Goal: Task Accomplishment & Management: Manage account settings

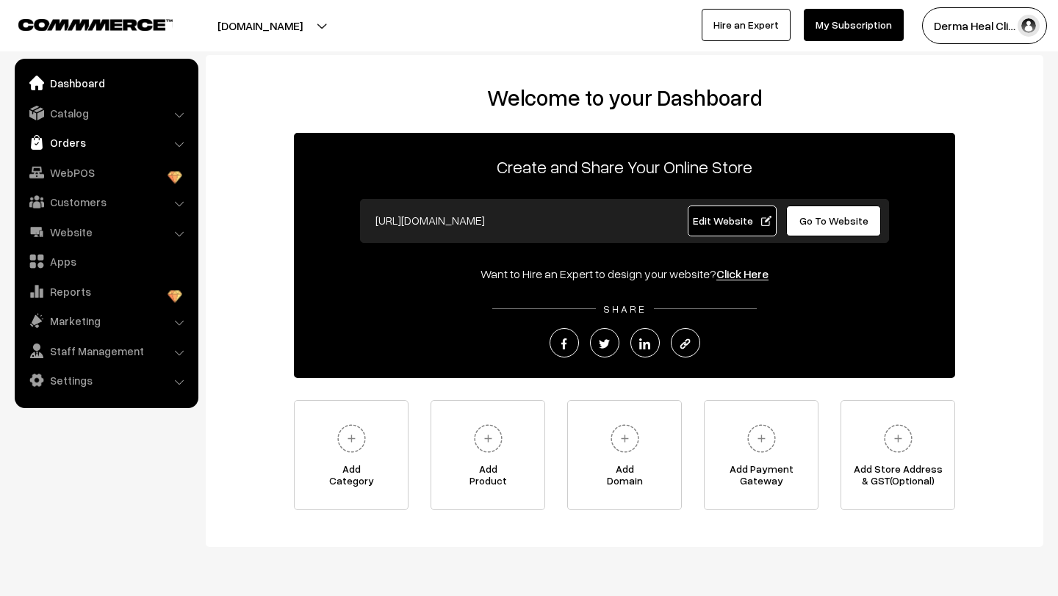
click at [82, 145] on link "Orders" at bounding box center [105, 142] width 175 height 26
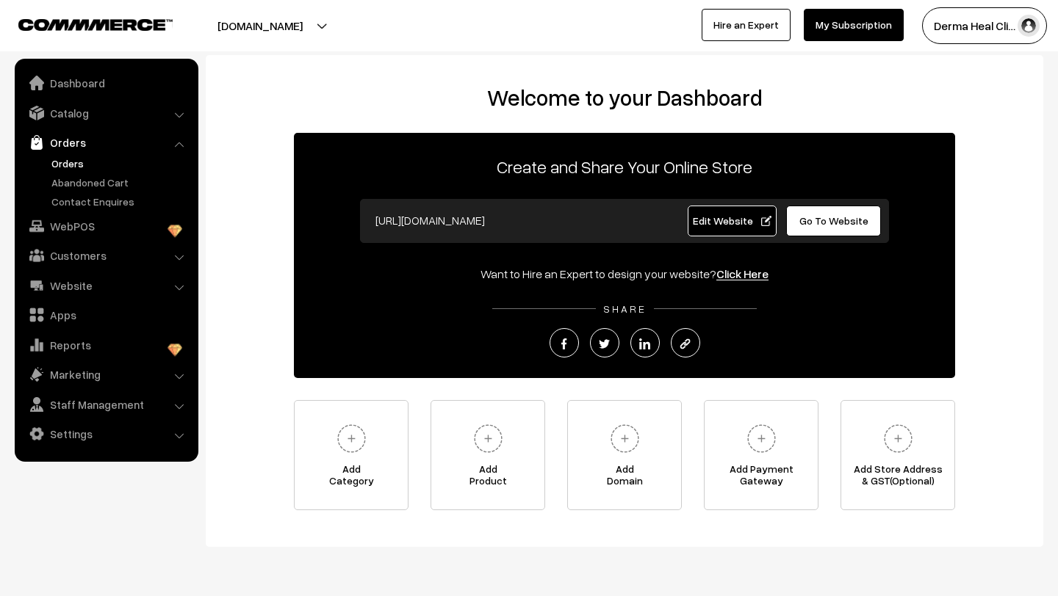
click at [79, 163] on link "Orders" at bounding box center [120, 163] width 145 height 15
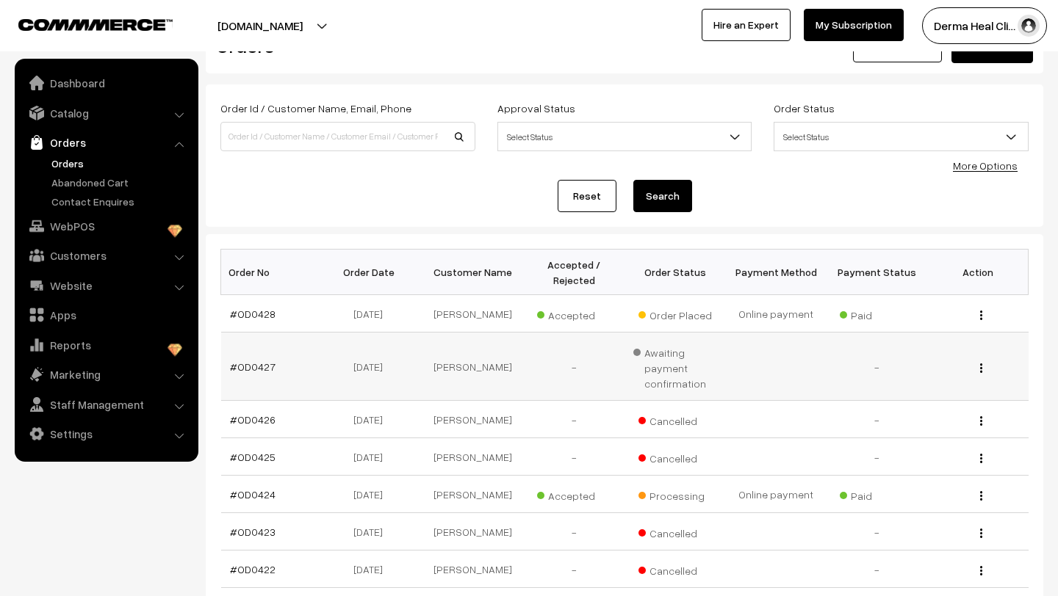
scroll to position [50, 0]
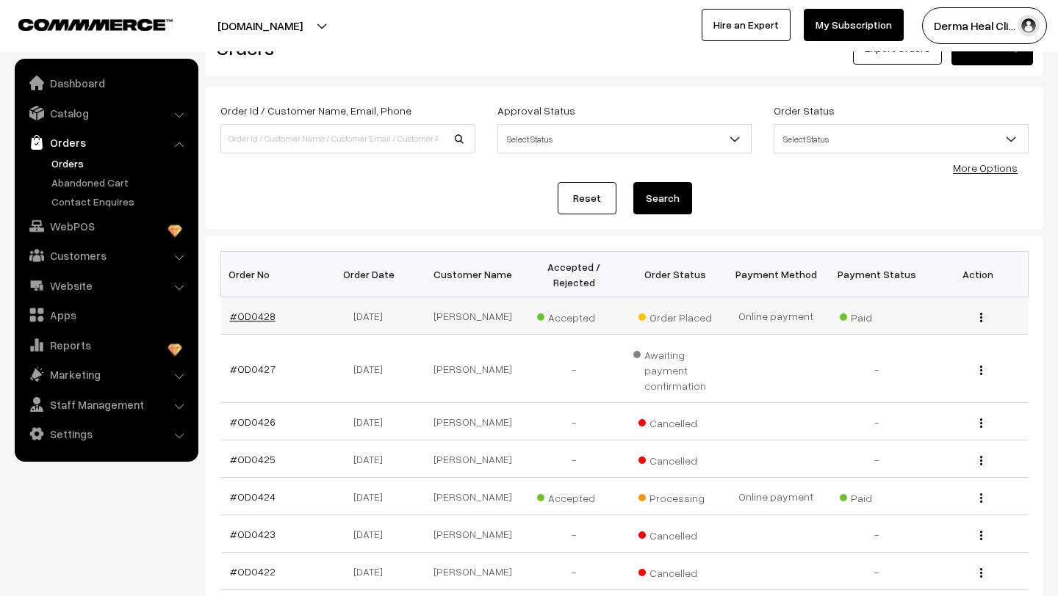
click at [264, 322] on link "#OD0428" at bounding box center [253, 316] width 46 height 12
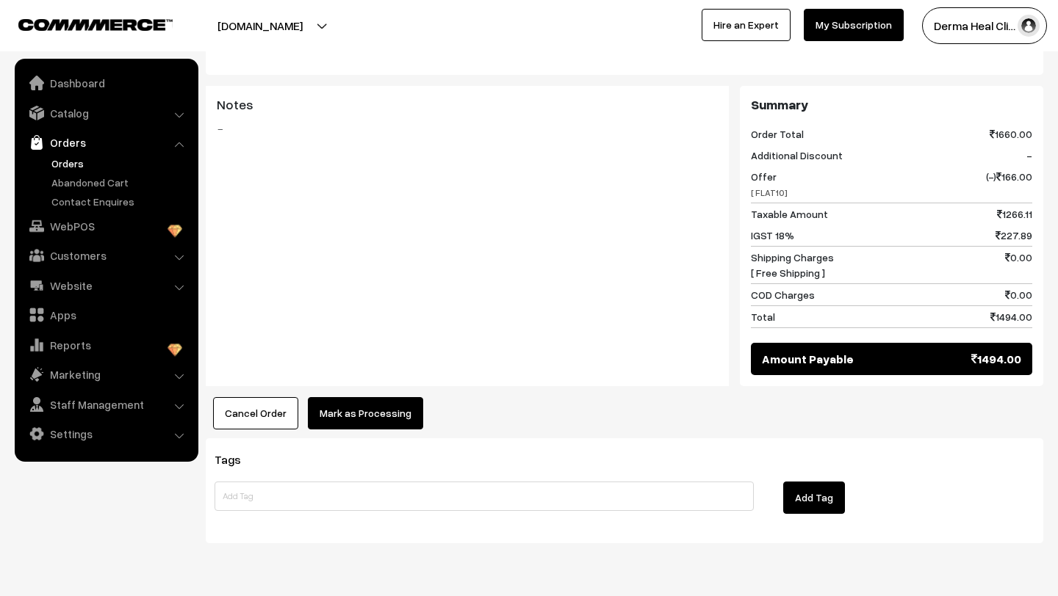
scroll to position [695, 0]
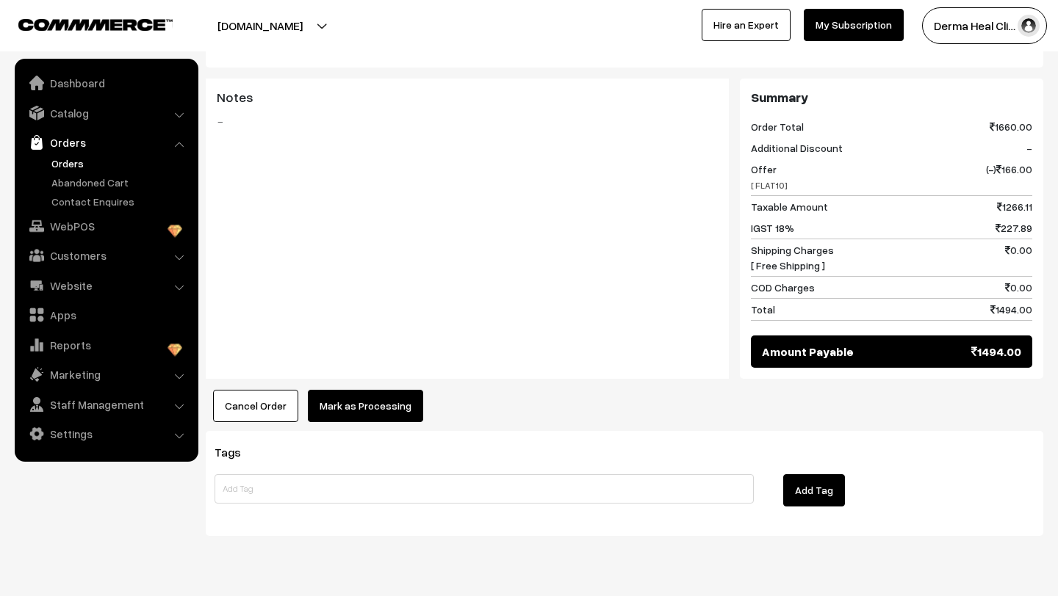
click at [352, 390] on button "Mark as Processing" at bounding box center [365, 406] width 115 height 32
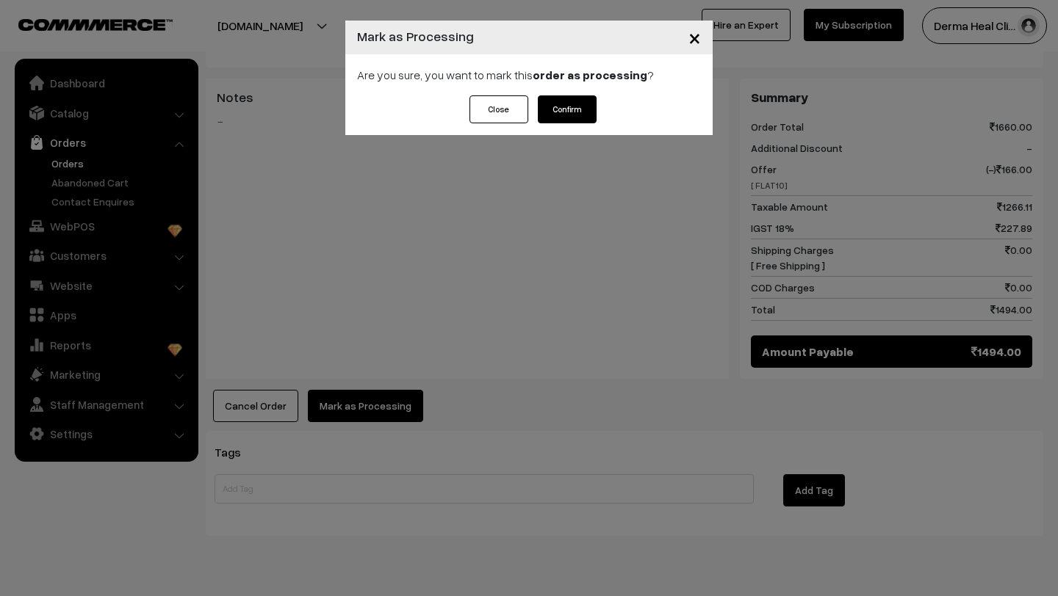
click at [563, 108] on button "Confirm" at bounding box center [567, 109] width 59 height 28
